Goal: Task Accomplishment & Management: Complete application form

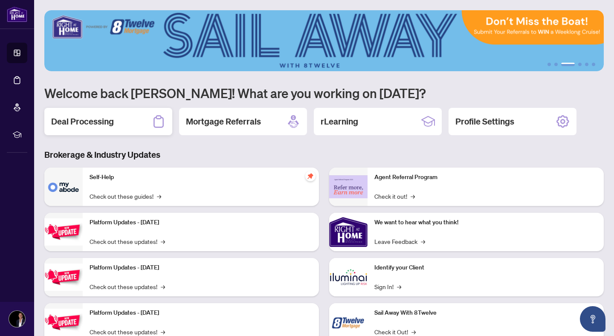
click at [102, 119] on h2 "Deal Processing" at bounding box center [82, 122] width 63 height 12
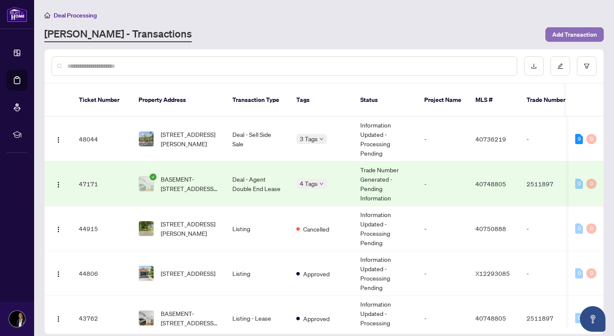
click at [555, 29] on span "Add Transaction" at bounding box center [574, 35] width 45 height 14
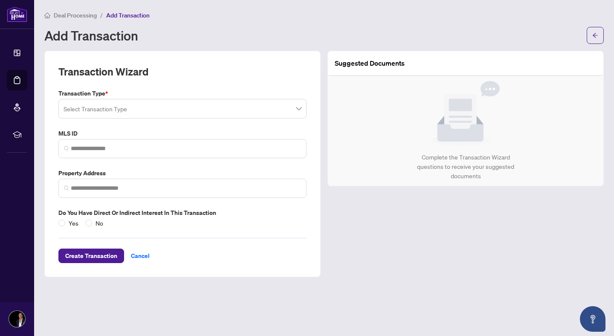
click at [128, 113] on input "search" at bounding box center [179, 110] width 230 height 19
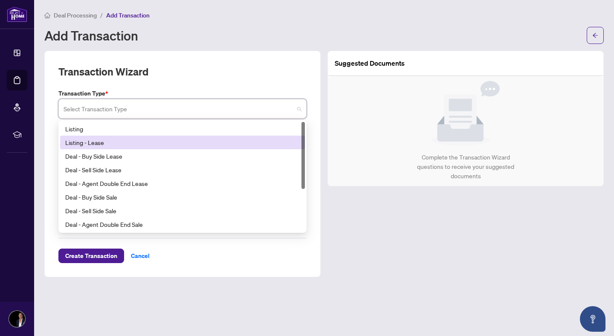
click at [116, 144] on div "Listing - Lease" at bounding box center [182, 142] width 234 height 9
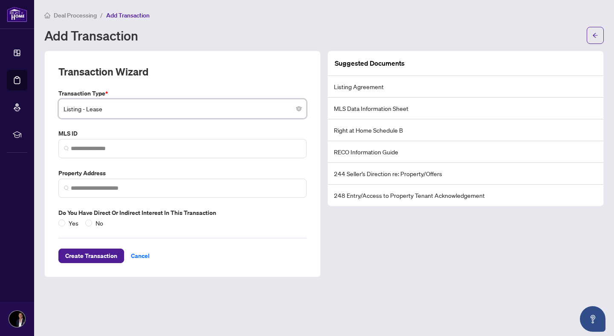
click at [118, 114] on span "Listing - Lease" at bounding box center [183, 109] width 238 height 16
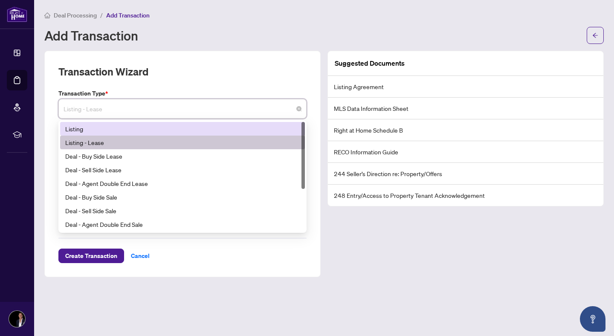
click at [114, 133] on div "Listing" at bounding box center [182, 129] width 245 height 14
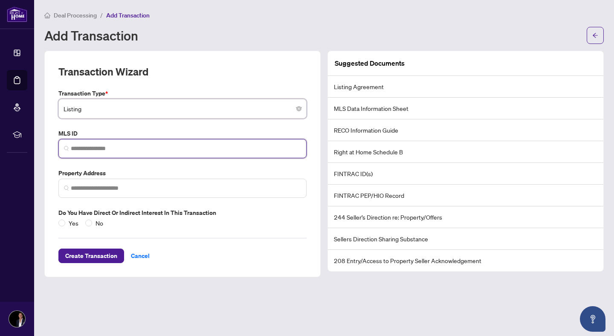
click at [99, 144] on input "search" at bounding box center [186, 148] width 230 height 9
click at [102, 193] on span at bounding box center [182, 188] width 248 height 19
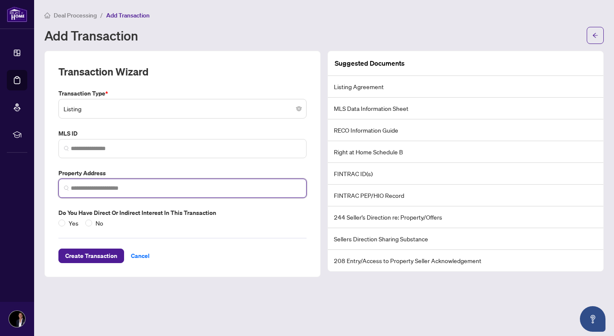
paste input "**********"
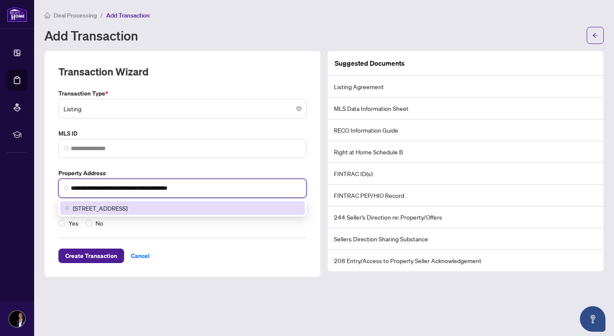
click at [147, 214] on div "[STREET_ADDRESS]" at bounding box center [182, 208] width 245 height 14
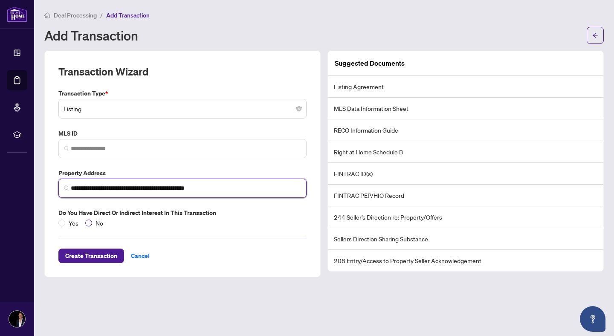
type input "**********"
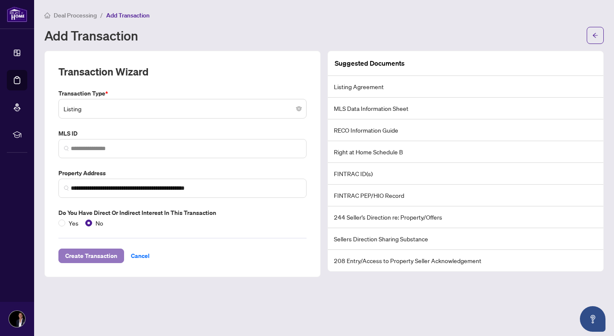
click at [96, 251] on span "Create Transaction" at bounding box center [91, 256] width 52 height 14
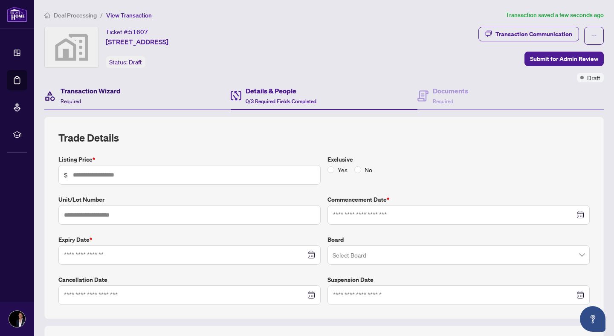
click at [93, 98] on div "Transaction Wizard Required" at bounding box center [91, 96] width 60 height 20
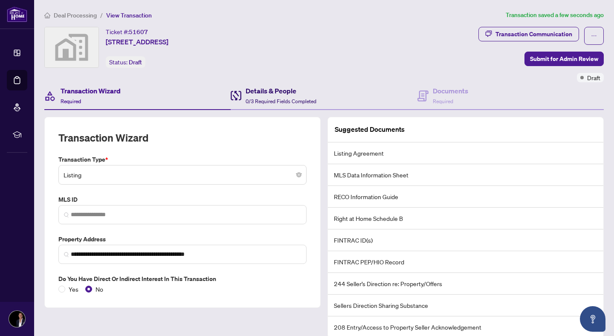
click at [293, 102] on span "0/3 Required Fields Completed" at bounding box center [281, 101] width 71 height 6
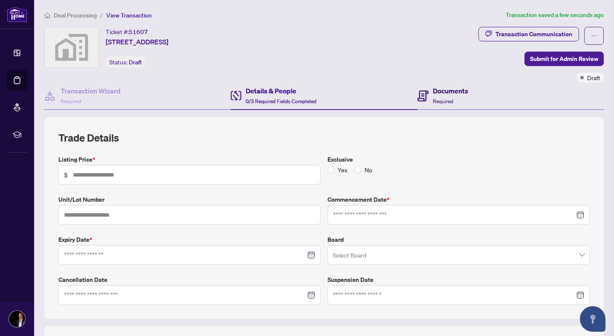
click at [439, 91] on h4 "Documents" at bounding box center [450, 91] width 35 height 10
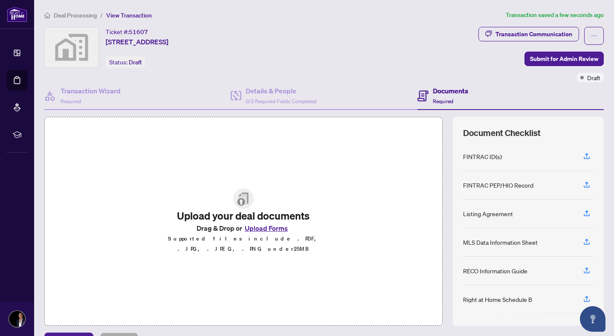
click at [259, 229] on button "Upload Forms" at bounding box center [266, 227] width 48 height 11
click at [590, 210] on button "button" at bounding box center [587, 213] width 14 height 14
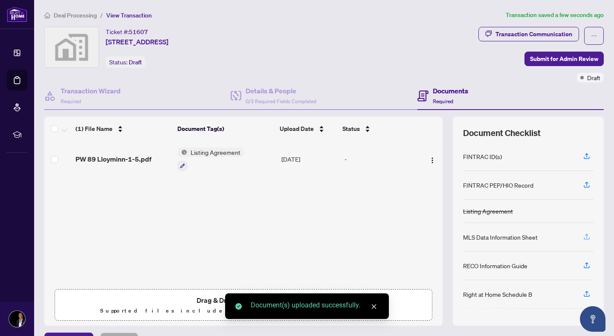
click at [592, 237] on button "button" at bounding box center [587, 237] width 14 height 14
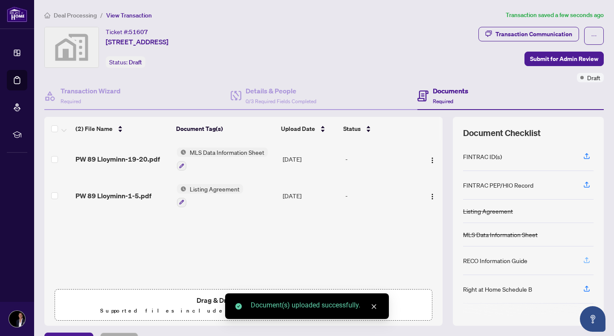
click at [586, 263] on span "button" at bounding box center [587, 261] width 8 height 14
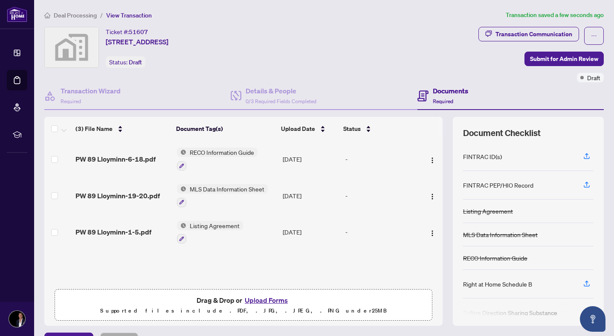
click at [264, 300] on button "Upload Forms" at bounding box center [266, 300] width 48 height 11
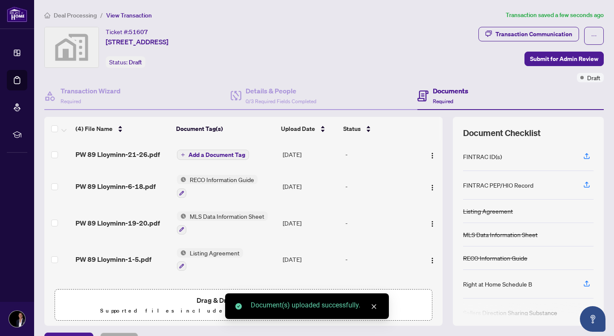
click at [459, 100] on div "Documents Required" at bounding box center [450, 96] width 35 height 20
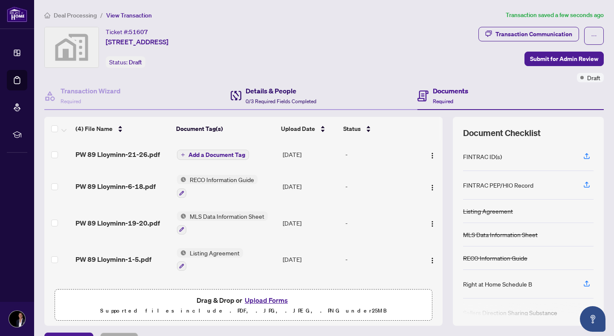
click at [264, 92] on h4 "Details & People" at bounding box center [281, 91] width 71 height 10
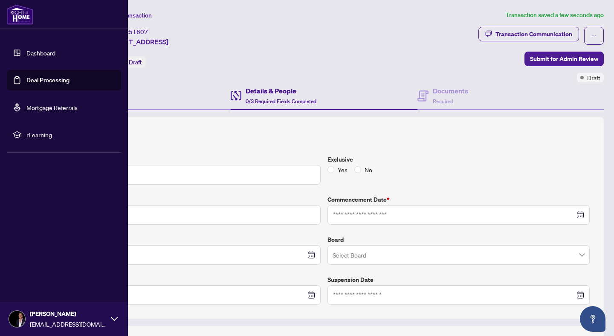
click at [26, 49] on link "Dashboard" at bounding box center [40, 53] width 29 height 8
